Goal: Information Seeking & Learning: Learn about a topic

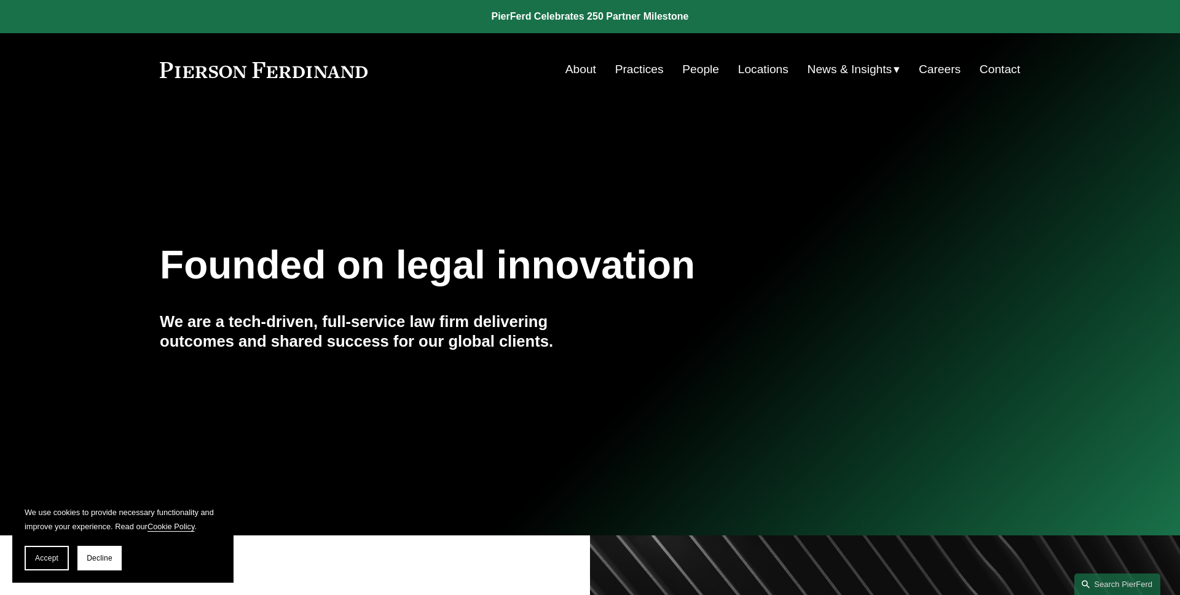
click at [58, 545] on section "We use cookies to provide necessary functionality and improve your experience. …" at bounding box center [122, 538] width 221 height 90
click at [58, 553] on button "Accept" at bounding box center [47, 558] width 44 height 25
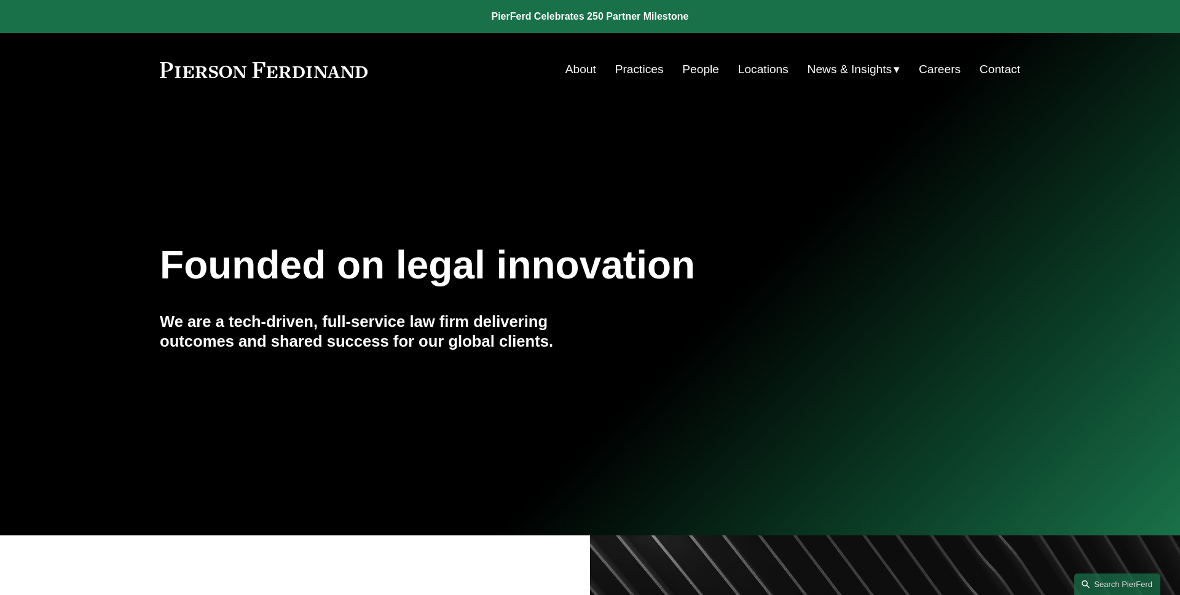
click at [638, 68] on link "Practices" at bounding box center [639, 69] width 49 height 23
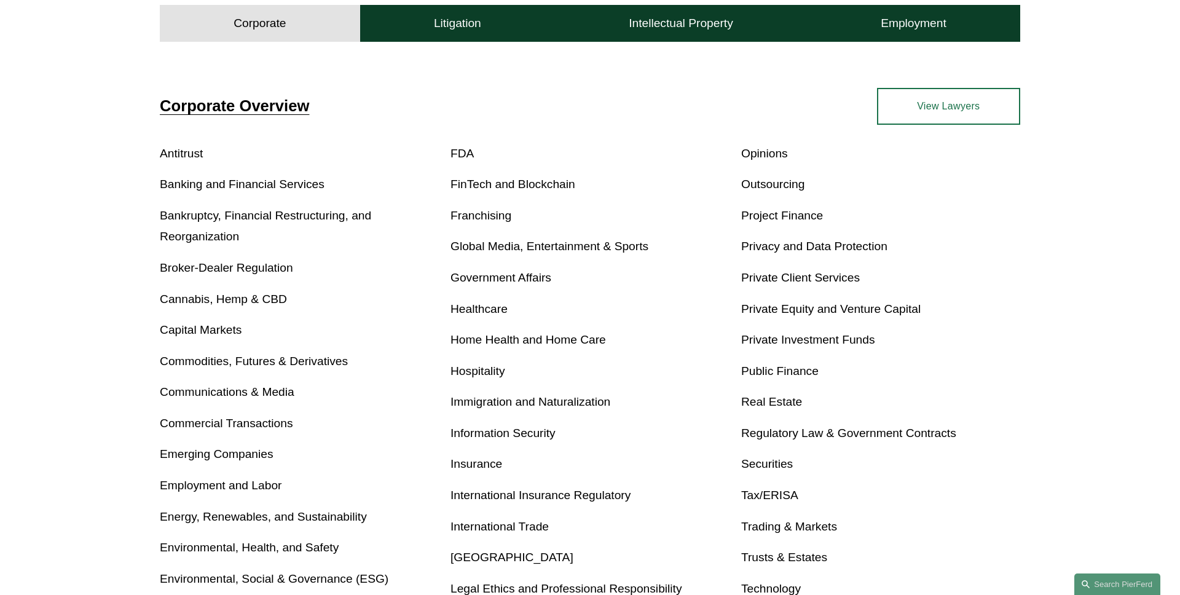
scroll to position [522, 0]
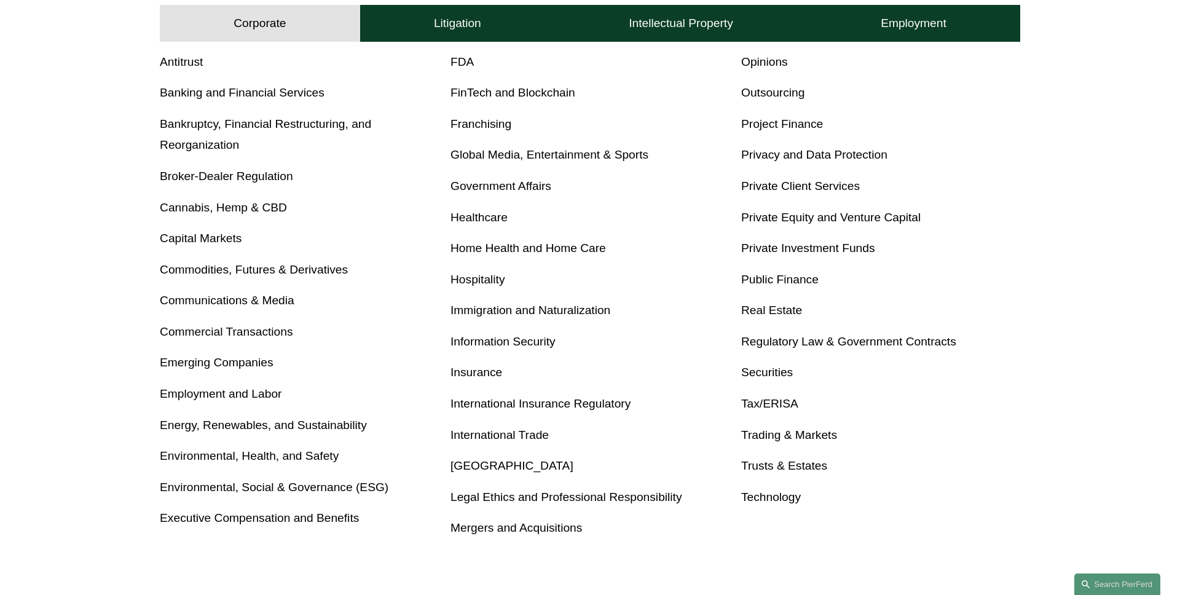
click at [781, 403] on link "Tax/ERISA" at bounding box center [769, 403] width 57 height 13
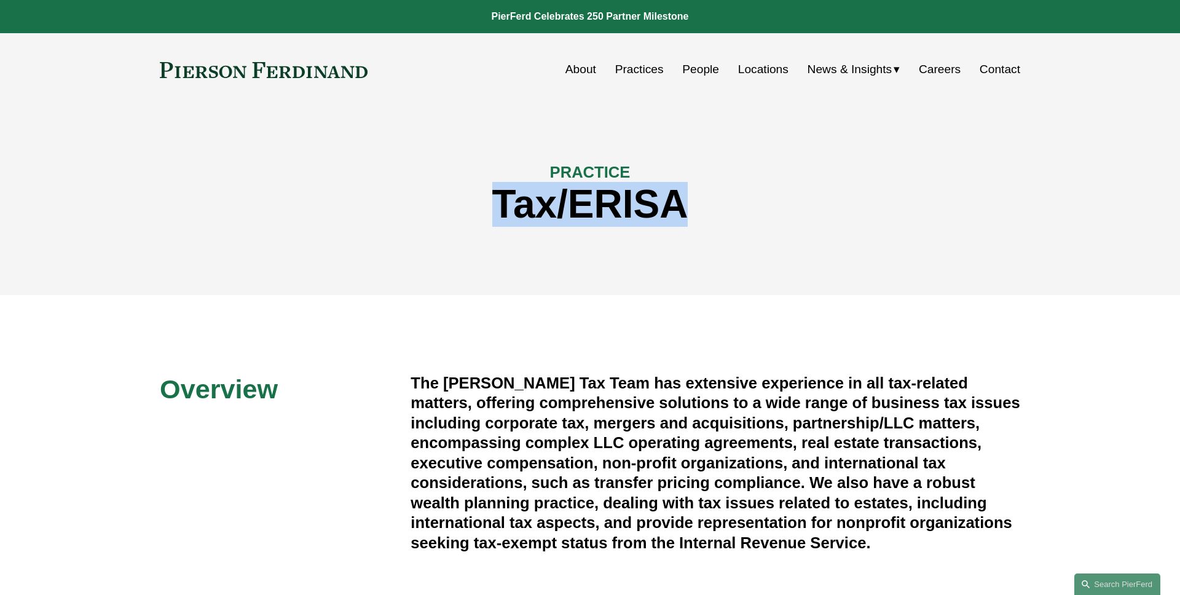
drag, startPoint x: 703, startPoint y: 211, endPoint x: 481, endPoint y: 211, distance: 222.5
click at [482, 211] on h1 "Tax/ERISA" at bounding box center [590, 204] width 861 height 45
copy h1 "Tax/ERISA"
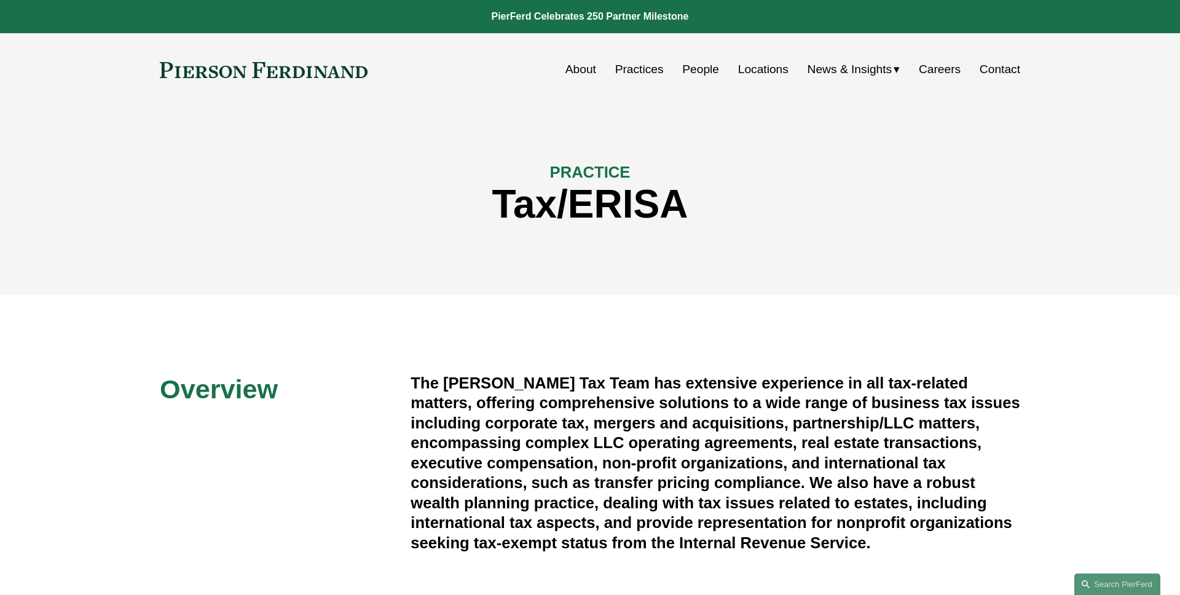
click at [460, 202] on h1 "Tax/ERISA" at bounding box center [590, 204] width 861 height 45
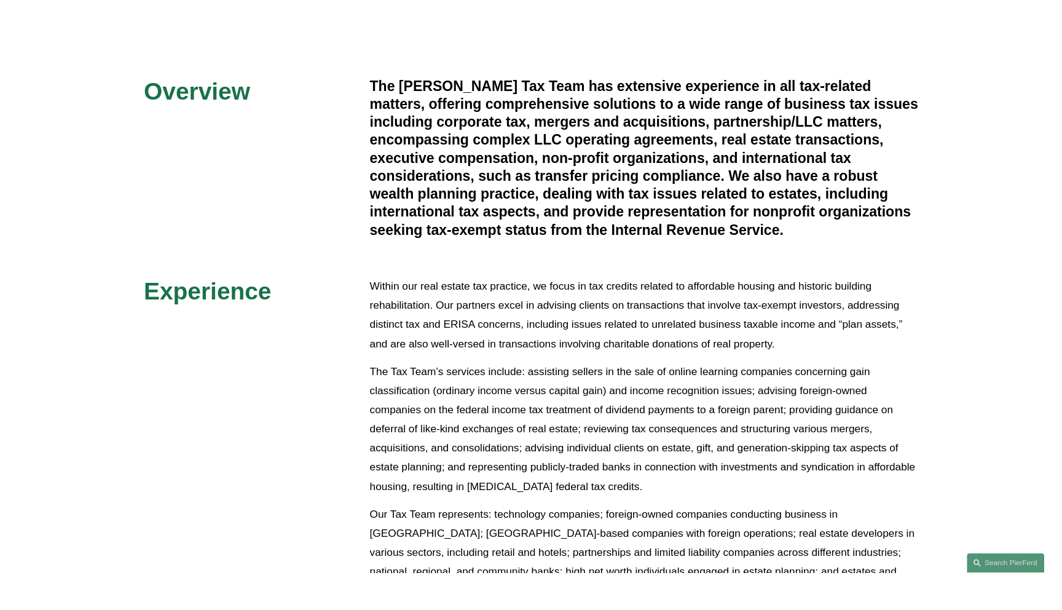
scroll to position [320, 0]
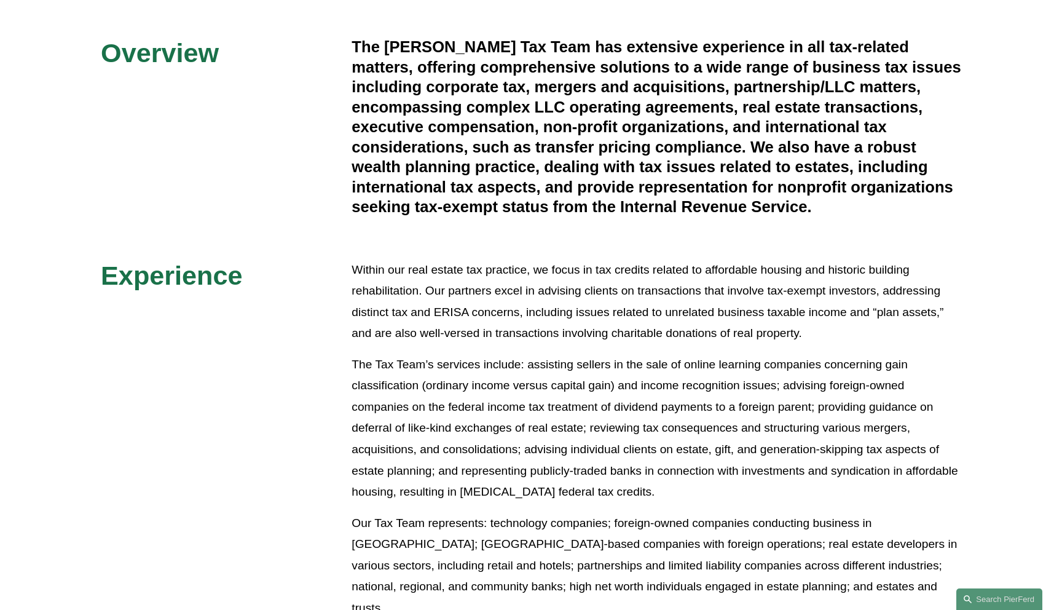
click at [297, 337] on div "Overview The Pierson Ferdinand Tax Team has extensive experience in all tax-rel…" at bounding box center [531, 364] width 1062 height 655
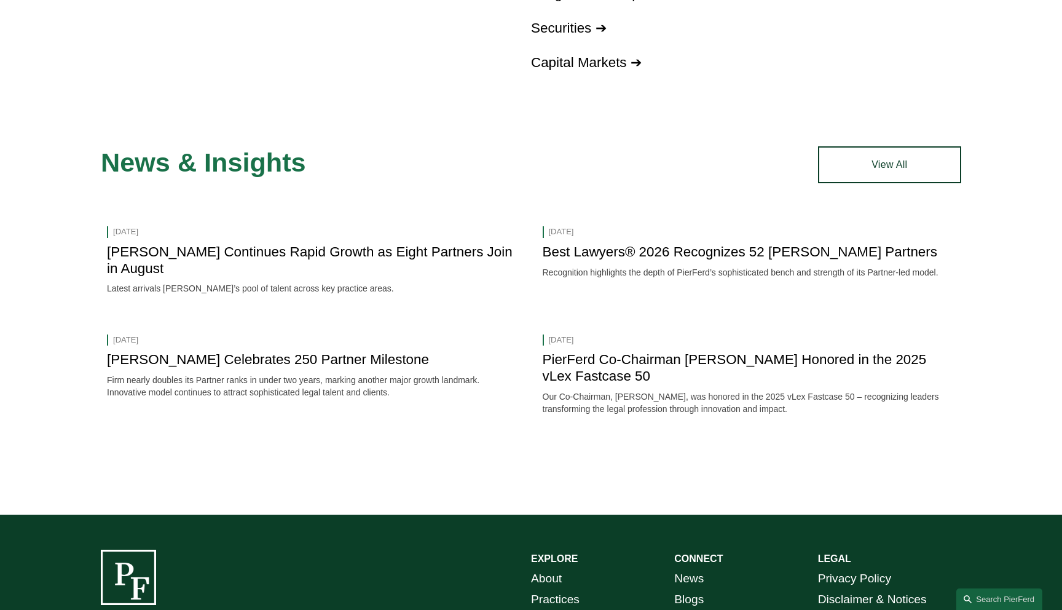
scroll to position [1500, 0]
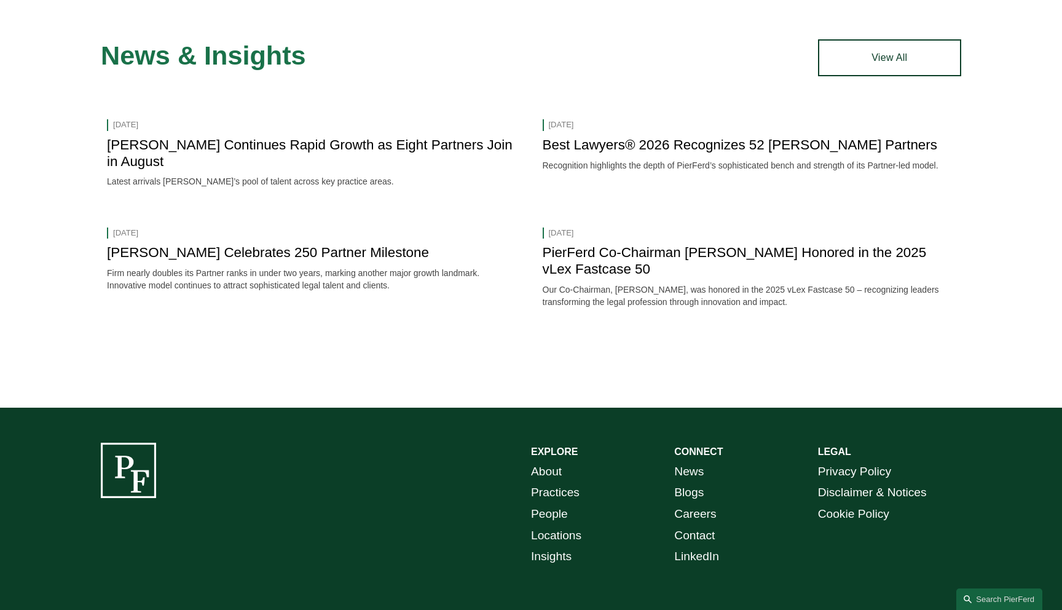
click at [290, 336] on div "News & Insights News & Events Sep 2, 2025 Pierson Ferdinand Continues Rapid Gro…" at bounding box center [531, 205] width 1062 height 333
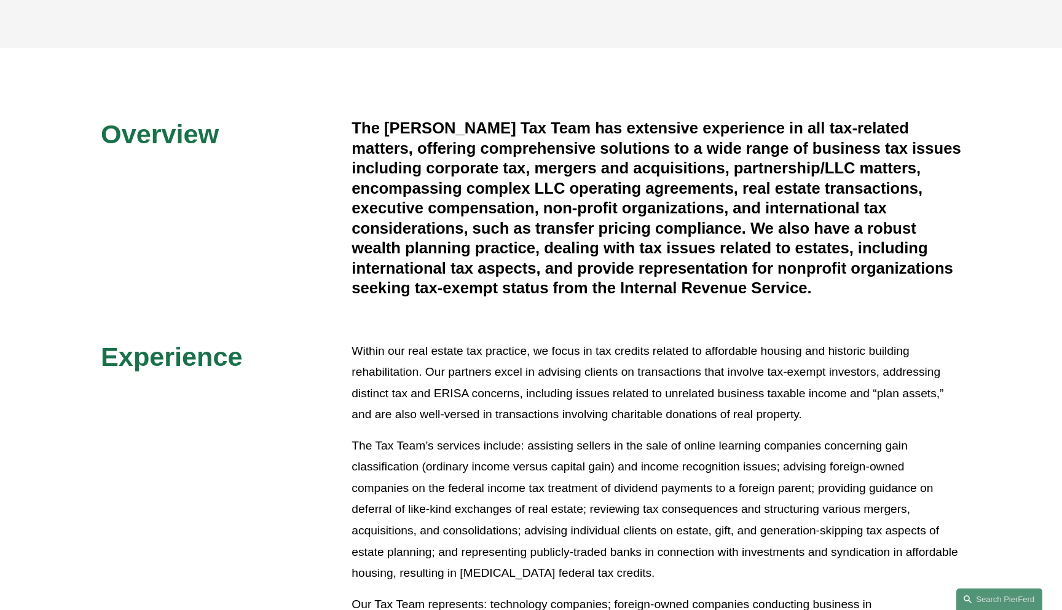
scroll to position [0, 0]
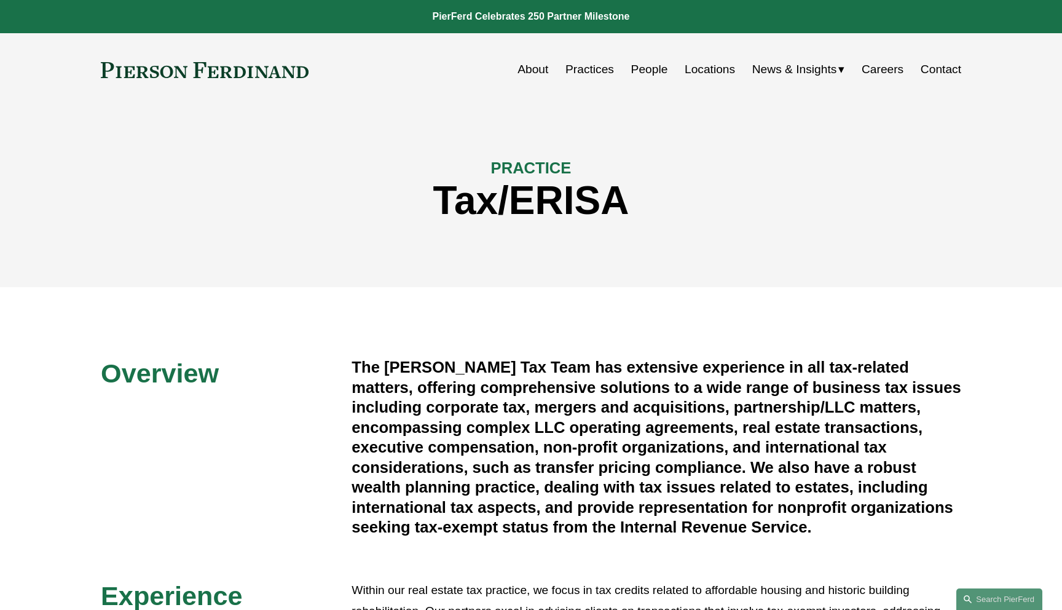
click at [0, 0] on span "News" at bounding box center [0, 0] width 0 height 0
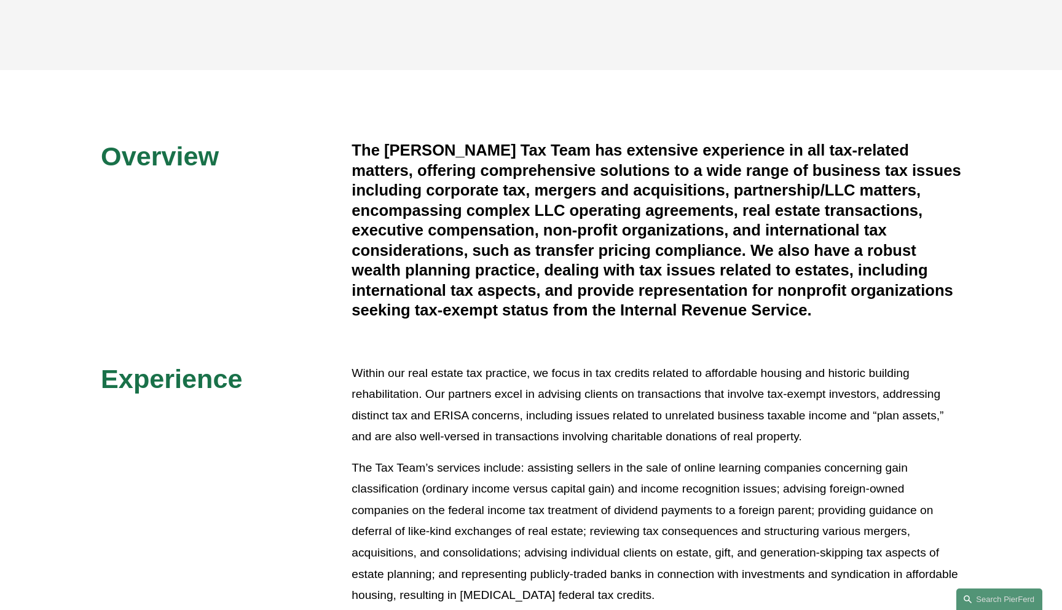
scroll to position [222, 0]
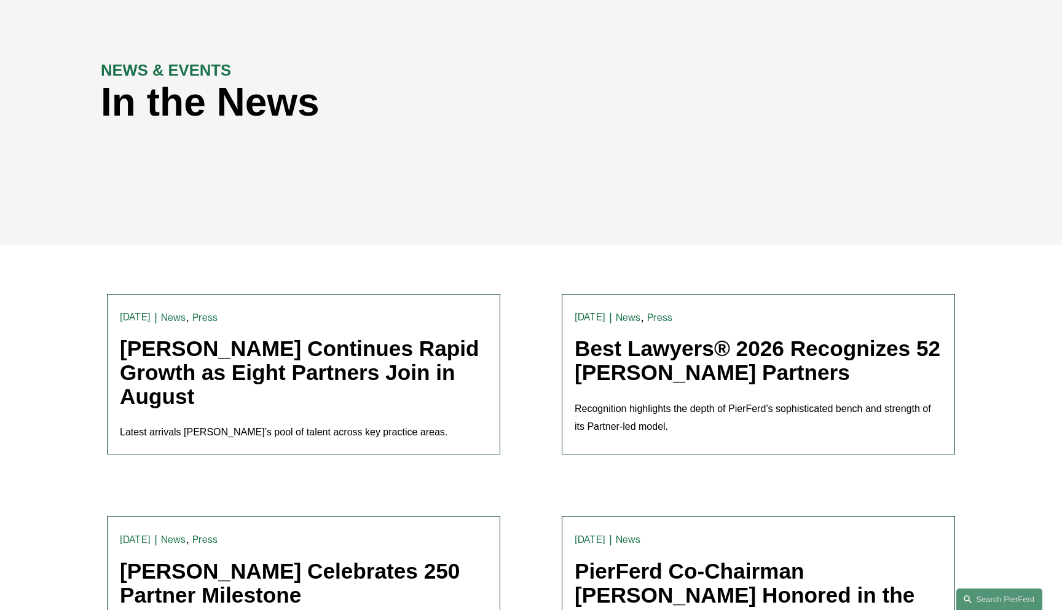
scroll to position [162, 0]
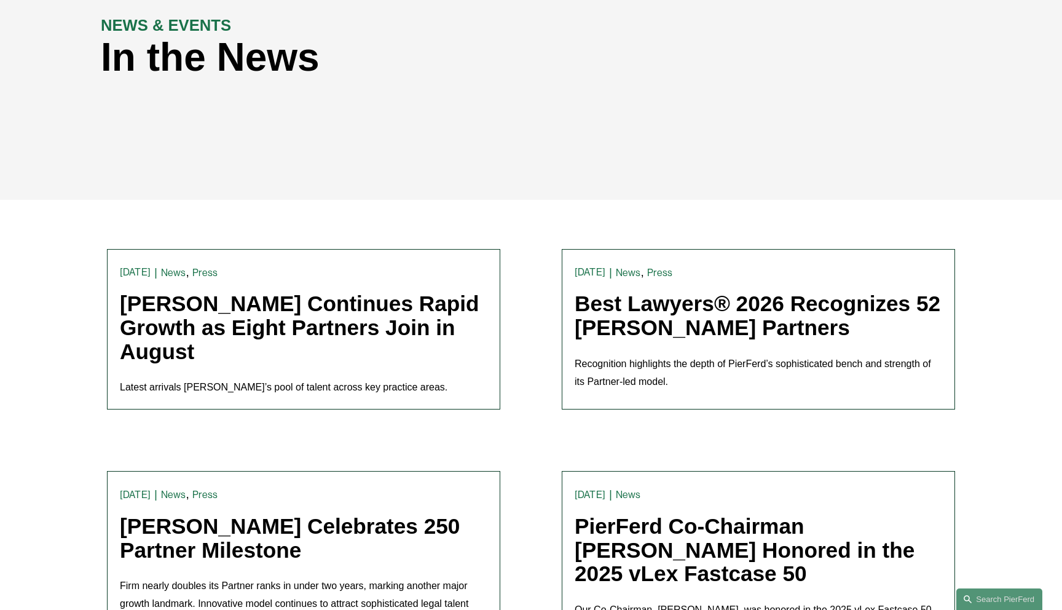
click at [307, 307] on link "Pierson Ferdinand Continues Rapid Growth as Eight Partners Join in August" at bounding box center [300, 326] width 360 height 71
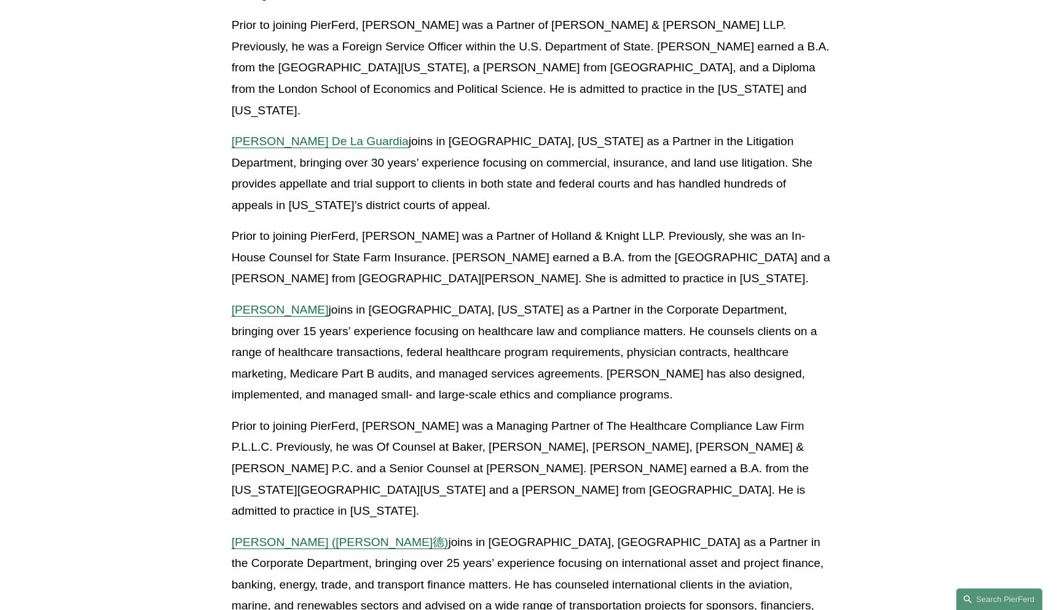
scroll to position [1153, 0]
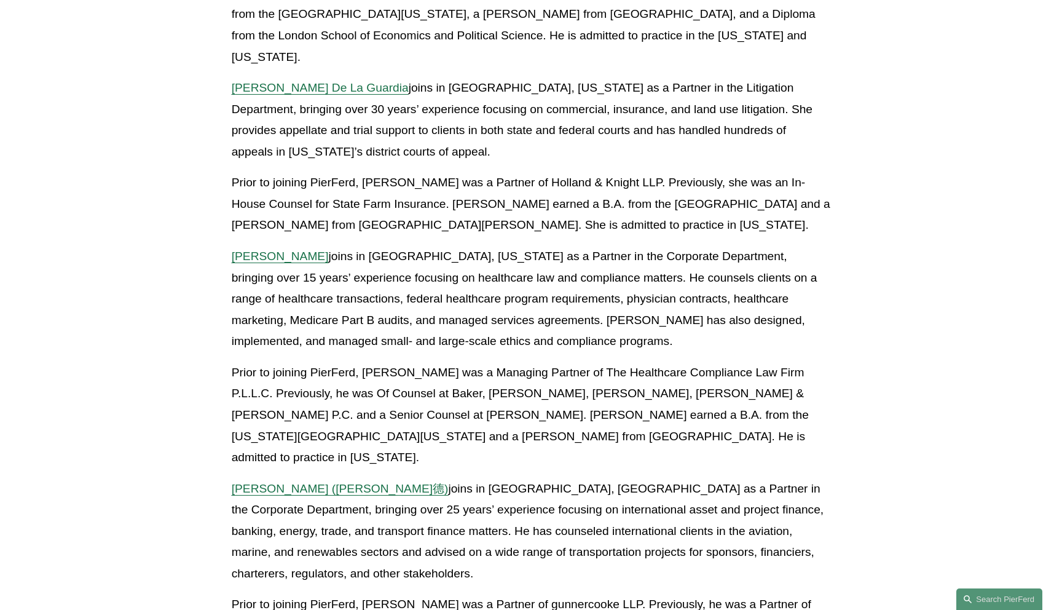
click at [272, 482] on span "[PERSON_NAME] ([PERSON_NAME]德)" at bounding box center [340, 488] width 217 height 13
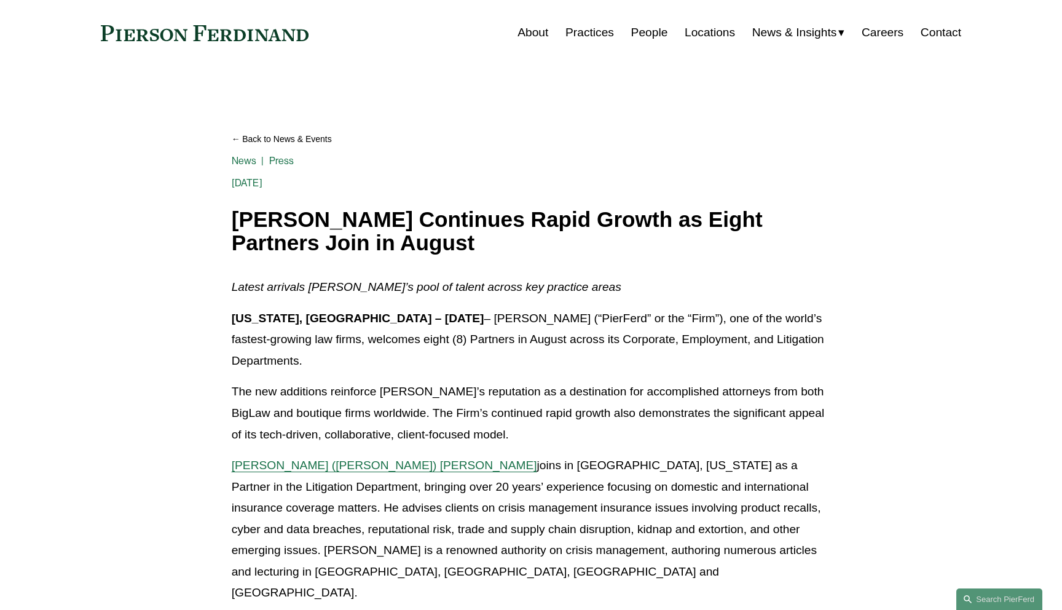
scroll to position [0, 0]
